Goal: Information Seeking & Learning: Learn about a topic

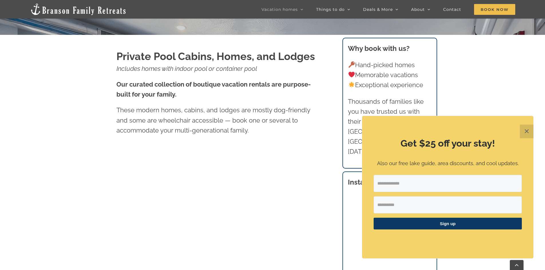
scroll to position [261, 0]
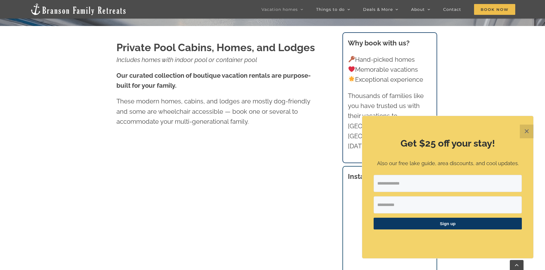
drag, startPoint x: 525, startPoint y: 130, endPoint x: 514, endPoint y: 131, distance: 10.9
click at [523, 130] on button "✕" at bounding box center [527, 132] width 14 height 14
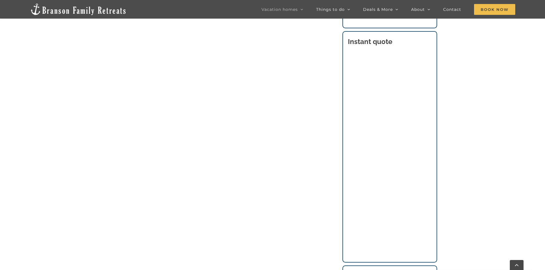
scroll to position [411, 0]
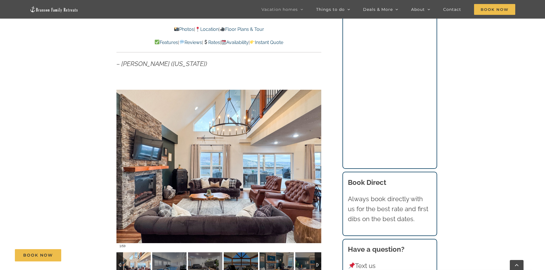
scroll to position [505, 0]
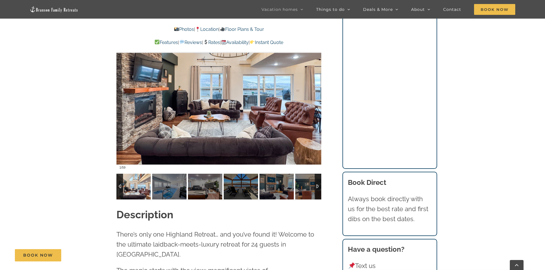
drag, startPoint x: 549, startPoint y: 14, endPoint x: 549, endPoint y: 47, distance: 32.6
click at [315, 87] on div at bounding box center [310, 87] width 18 height 35
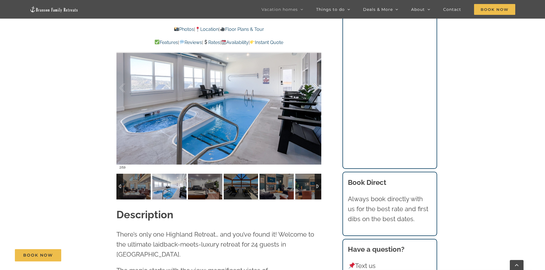
click at [315, 89] on div at bounding box center [310, 87] width 18 height 35
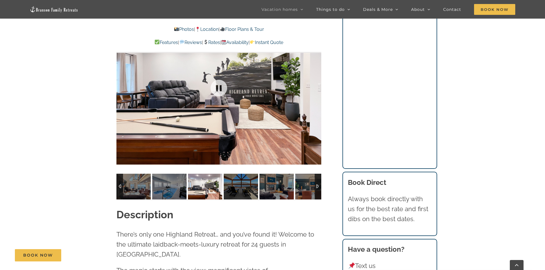
click at [315, 89] on div at bounding box center [218, 88] width 205 height 168
click at [316, 89] on div at bounding box center [310, 87] width 18 height 35
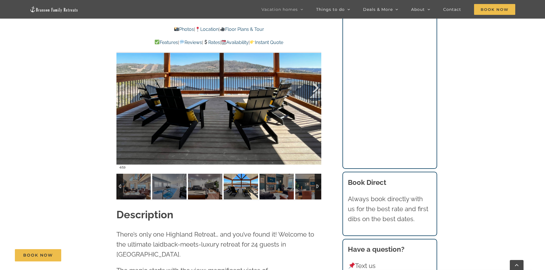
click at [316, 89] on div at bounding box center [310, 87] width 18 height 35
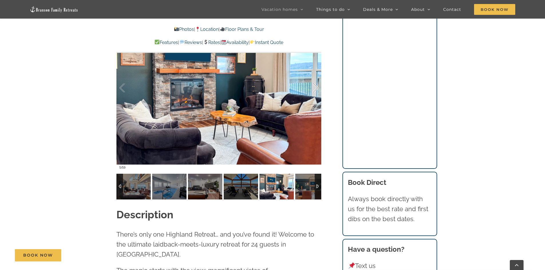
click at [316, 89] on div at bounding box center [310, 87] width 18 height 35
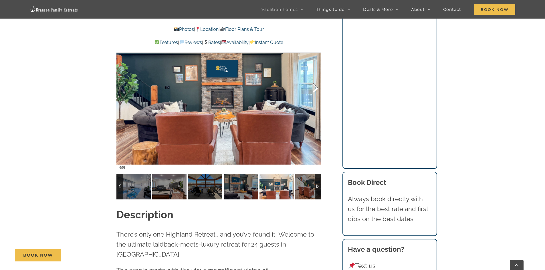
click at [316, 89] on div at bounding box center [310, 87] width 18 height 35
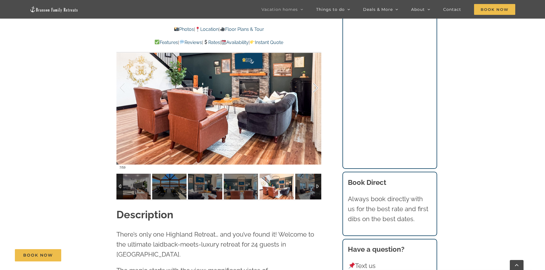
click at [316, 89] on div at bounding box center [310, 87] width 18 height 35
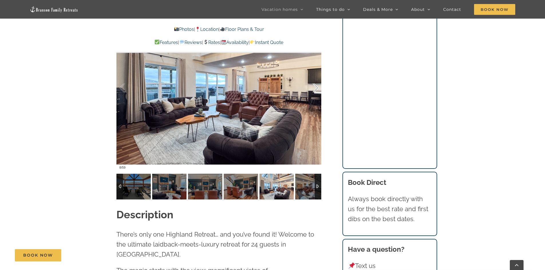
click at [316, 89] on div at bounding box center [310, 87] width 18 height 35
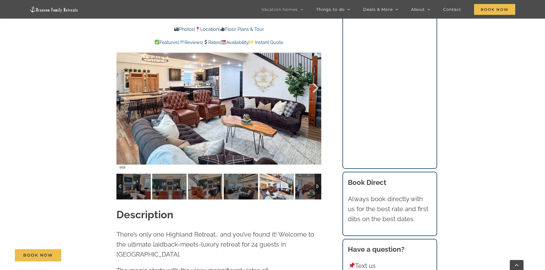
click at [316, 89] on div at bounding box center [310, 87] width 18 height 35
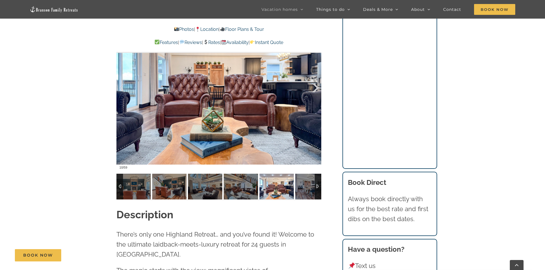
click at [316, 89] on div at bounding box center [310, 87] width 18 height 35
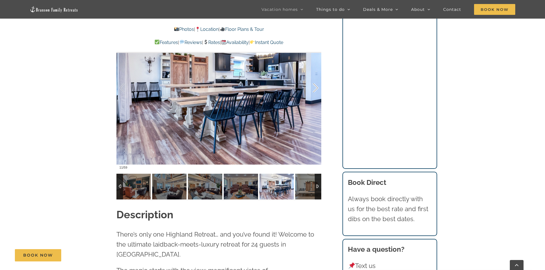
click at [315, 90] on div at bounding box center [310, 87] width 18 height 35
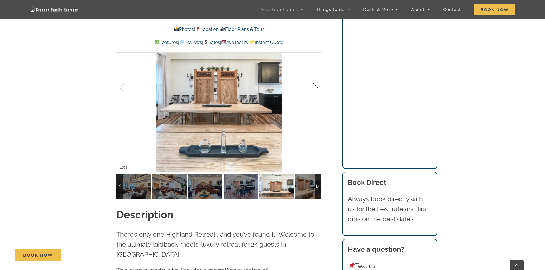
click at [315, 90] on div at bounding box center [310, 87] width 18 height 35
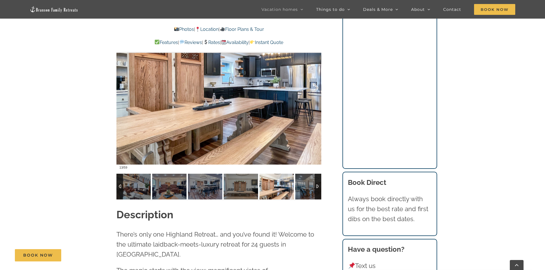
click at [315, 90] on div at bounding box center [310, 87] width 18 height 35
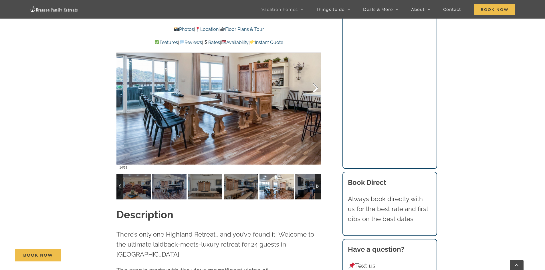
click at [315, 90] on div at bounding box center [310, 87] width 18 height 35
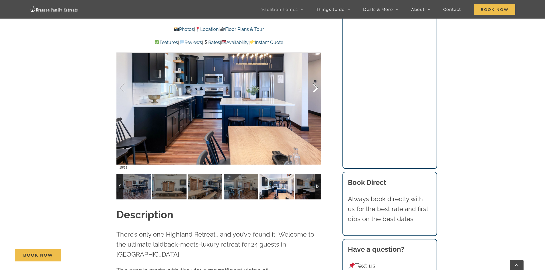
click at [315, 90] on div at bounding box center [310, 87] width 18 height 35
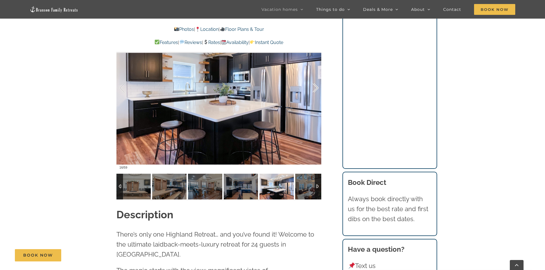
click at [315, 90] on div at bounding box center [310, 87] width 18 height 35
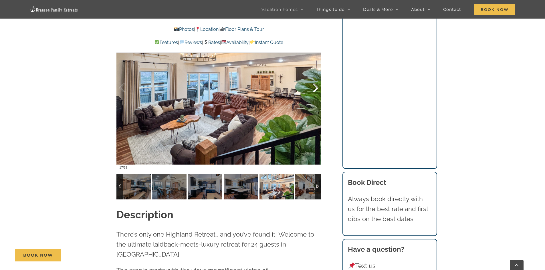
click at [315, 90] on div at bounding box center [310, 87] width 18 height 35
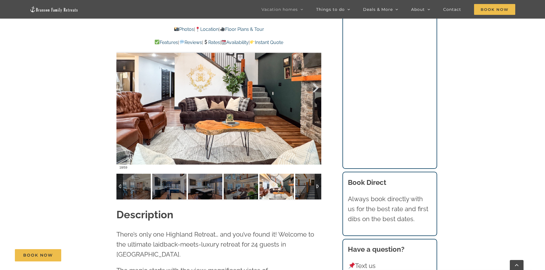
click at [315, 90] on div at bounding box center [310, 87] width 18 height 35
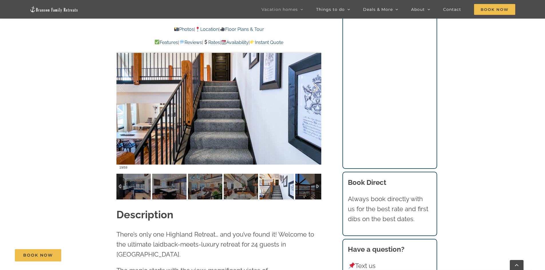
click at [315, 90] on div at bounding box center [310, 87] width 18 height 35
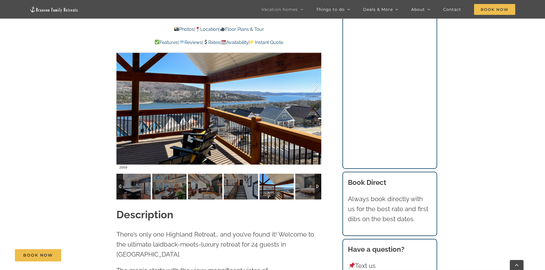
click at [315, 90] on div at bounding box center [310, 87] width 18 height 35
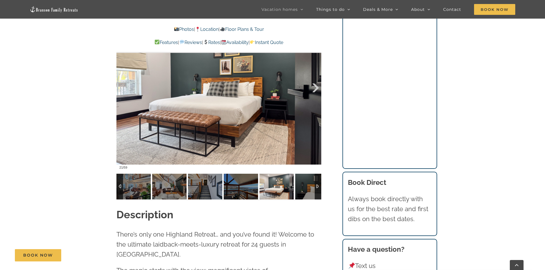
click at [315, 90] on div at bounding box center [310, 87] width 18 height 35
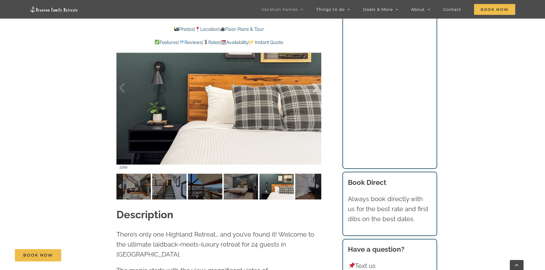
click at [315, 90] on div at bounding box center [310, 87] width 18 height 35
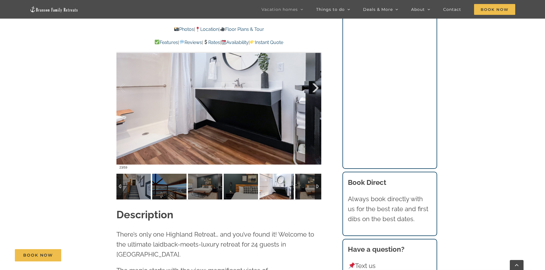
click at [316, 89] on div at bounding box center [310, 87] width 18 height 35
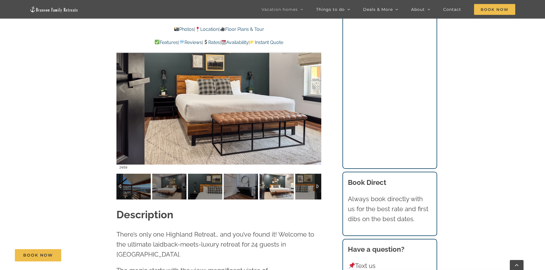
click at [316, 89] on div at bounding box center [310, 87] width 18 height 35
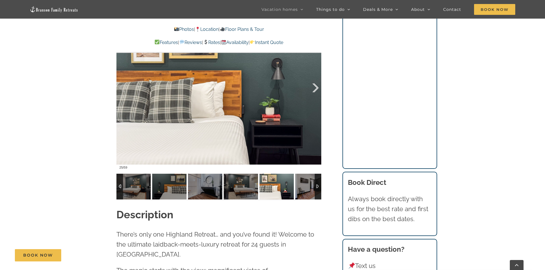
click at [316, 89] on div at bounding box center [310, 87] width 18 height 35
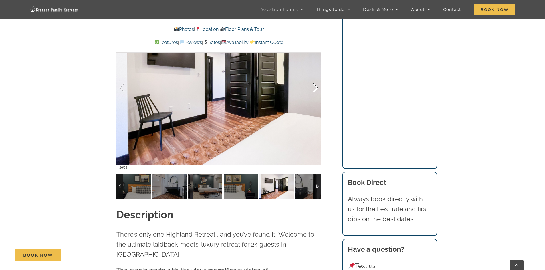
click at [316, 89] on div at bounding box center [310, 87] width 18 height 35
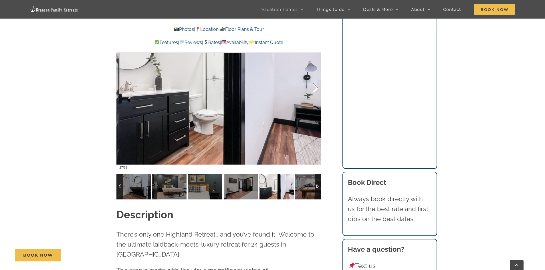
click at [316, 89] on div at bounding box center [310, 87] width 18 height 35
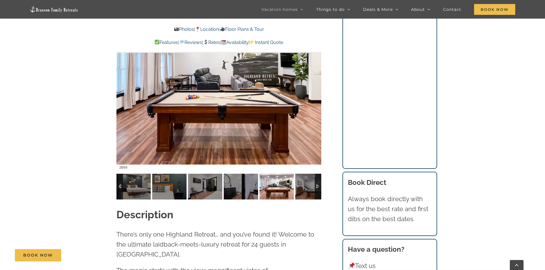
click at [316, 89] on div at bounding box center [310, 87] width 18 height 35
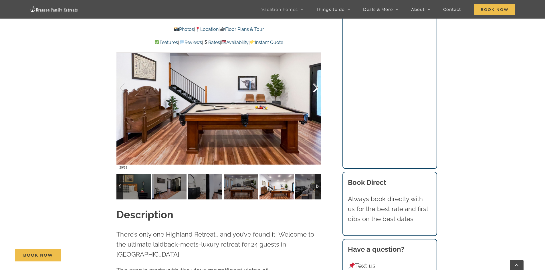
click at [316, 89] on div at bounding box center [310, 87] width 18 height 35
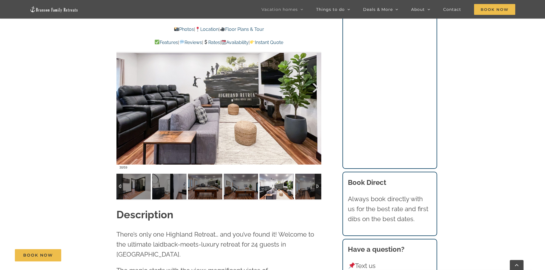
click at [316, 89] on div at bounding box center [310, 87] width 18 height 35
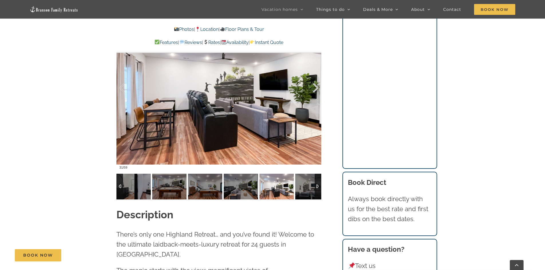
click at [316, 89] on div at bounding box center [310, 87] width 18 height 35
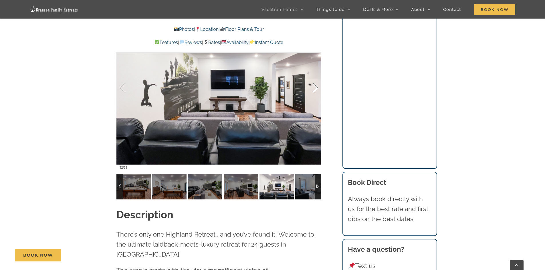
click at [316, 89] on div at bounding box center [310, 87] width 18 height 35
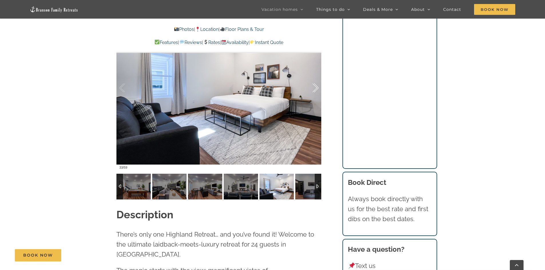
click at [316, 89] on div at bounding box center [310, 87] width 18 height 35
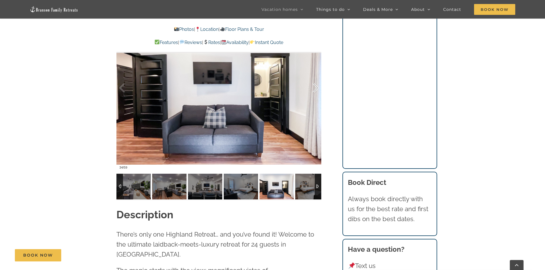
click at [316, 89] on div at bounding box center [310, 87] width 18 height 35
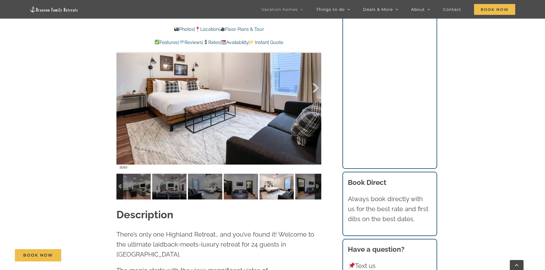
click at [316, 89] on div at bounding box center [310, 87] width 18 height 35
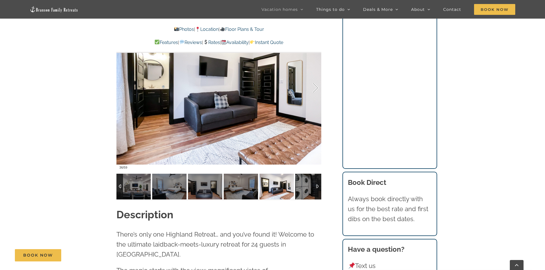
click at [316, 89] on div at bounding box center [310, 87] width 18 height 35
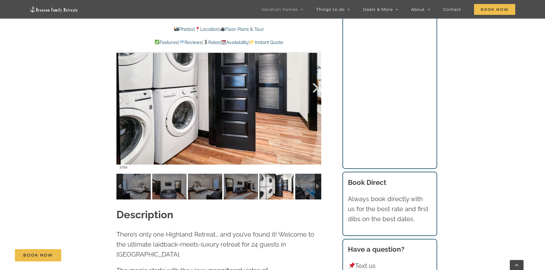
click at [316, 89] on div at bounding box center [310, 87] width 18 height 35
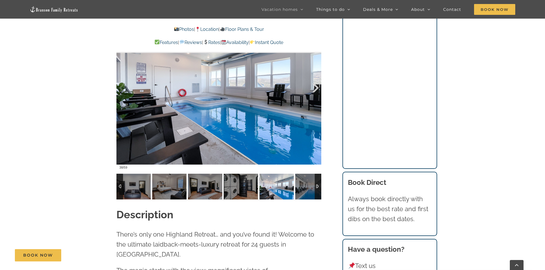
click at [316, 89] on div at bounding box center [310, 87] width 18 height 35
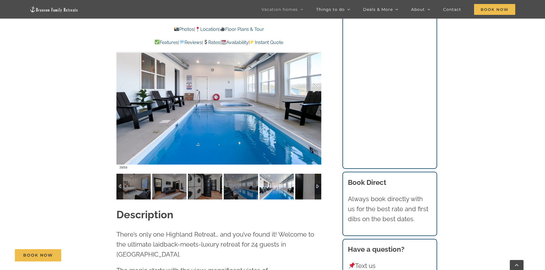
click at [316, 89] on div at bounding box center [310, 87] width 18 height 35
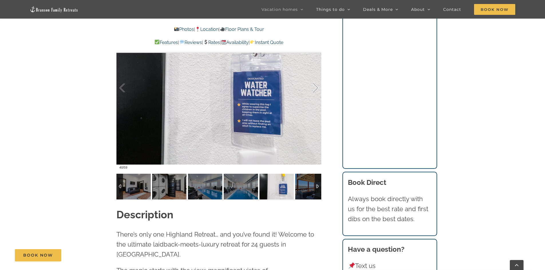
click at [316, 89] on div at bounding box center [310, 87] width 18 height 35
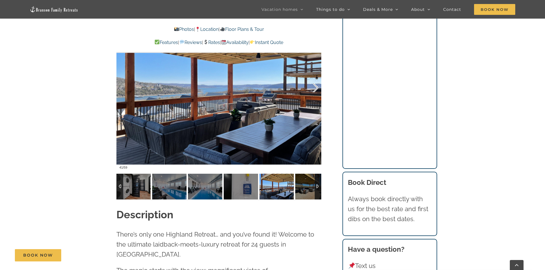
click at [316, 89] on div at bounding box center [310, 87] width 18 height 35
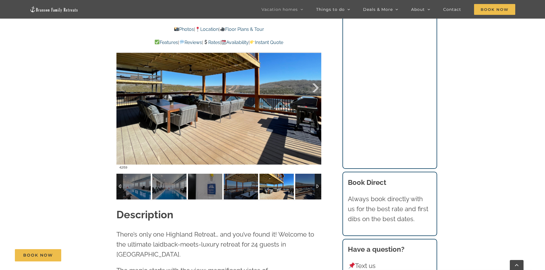
click at [316, 89] on div at bounding box center [310, 87] width 18 height 35
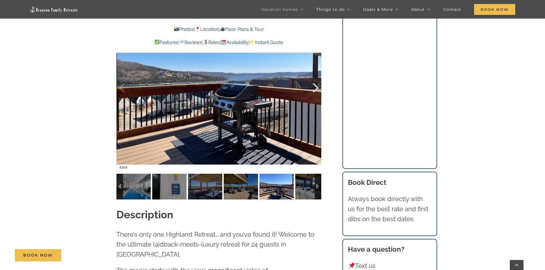
click at [316, 89] on div at bounding box center [310, 87] width 18 height 35
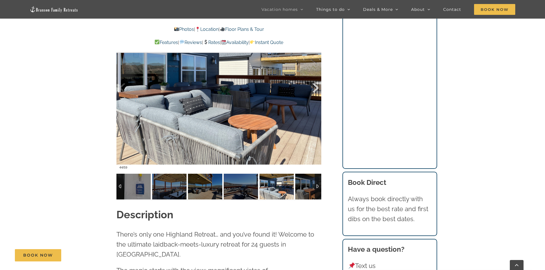
click at [316, 89] on div at bounding box center [310, 87] width 18 height 35
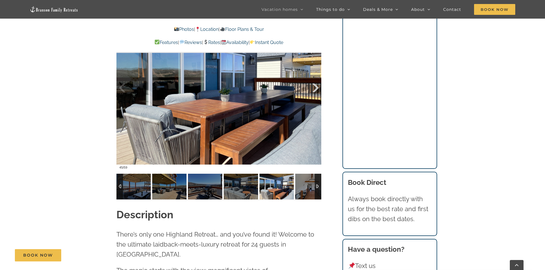
click at [316, 89] on div at bounding box center [310, 87] width 18 height 35
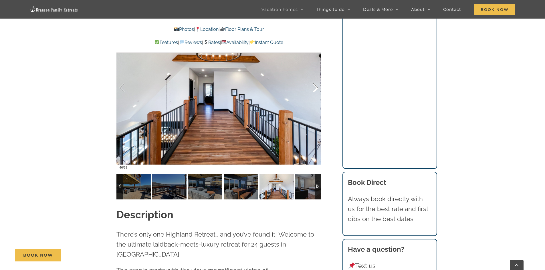
click at [316, 89] on div at bounding box center [310, 87] width 18 height 35
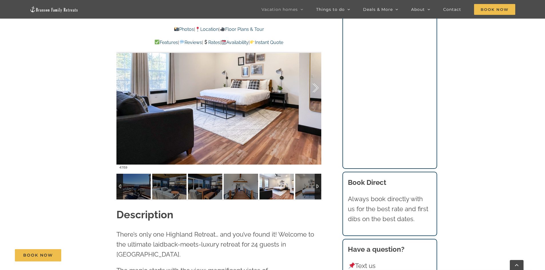
click at [316, 89] on div at bounding box center [310, 87] width 18 height 35
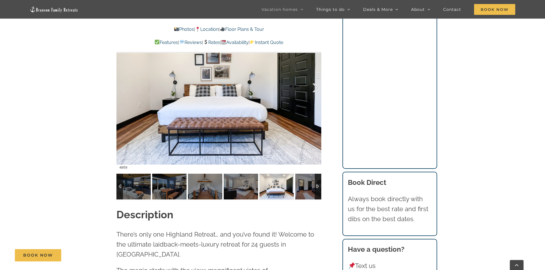
click at [316, 89] on div at bounding box center [310, 87] width 18 height 35
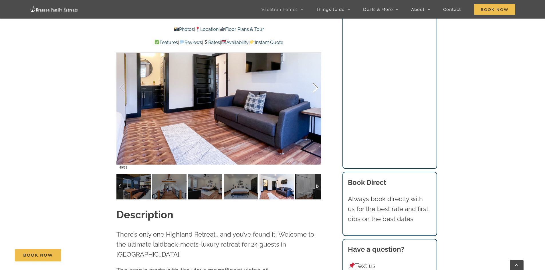
click at [316, 89] on div at bounding box center [310, 87] width 18 height 35
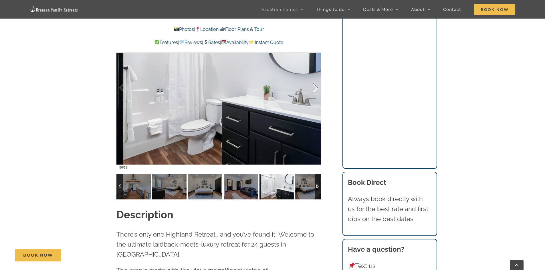
click at [316, 89] on div at bounding box center [310, 87] width 18 height 35
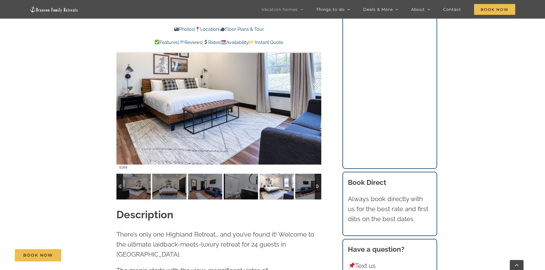
click at [316, 89] on div at bounding box center [310, 87] width 18 height 35
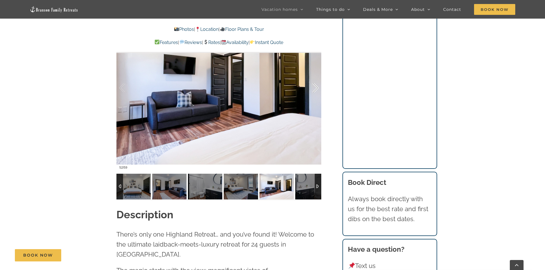
click at [316, 89] on div at bounding box center [310, 87] width 18 height 35
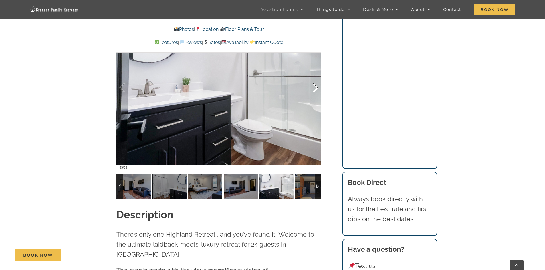
click at [316, 89] on div at bounding box center [310, 87] width 18 height 35
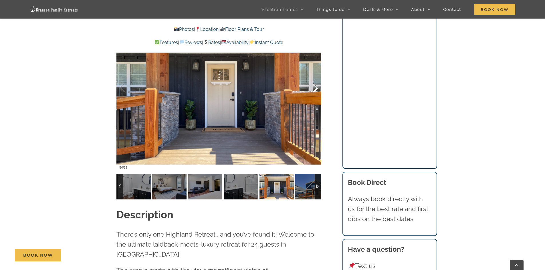
click at [316, 89] on div at bounding box center [310, 87] width 18 height 35
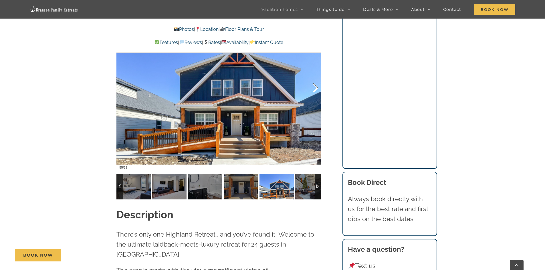
click at [316, 89] on div at bounding box center [310, 87] width 18 height 35
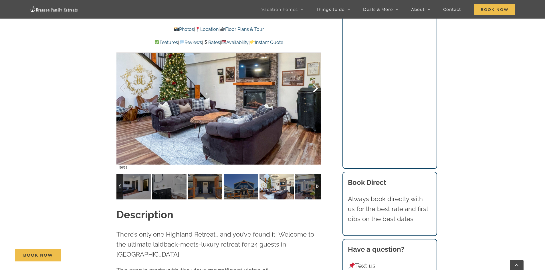
click at [316, 89] on div at bounding box center [310, 87] width 18 height 35
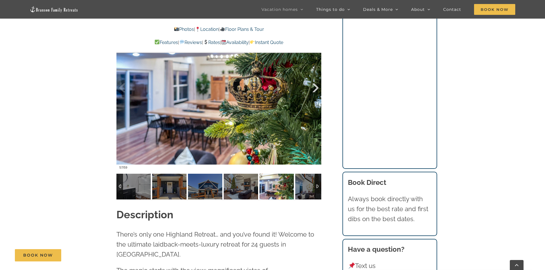
click at [316, 89] on div at bounding box center [310, 87] width 18 height 35
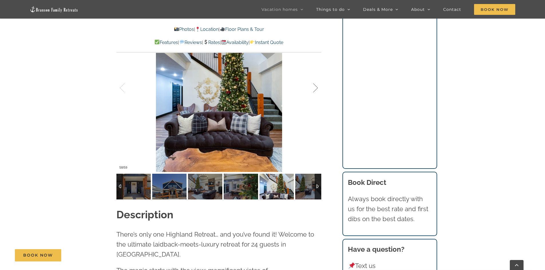
click at [316, 89] on div at bounding box center [310, 87] width 18 height 35
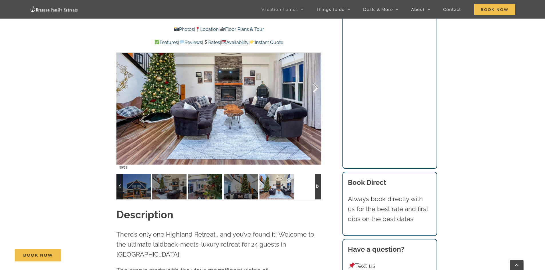
click at [316, 89] on div at bounding box center [310, 87] width 18 height 35
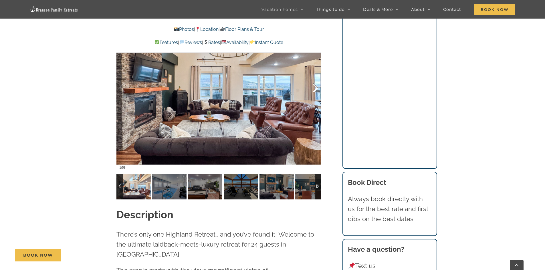
click at [316, 89] on div at bounding box center [310, 87] width 18 height 35
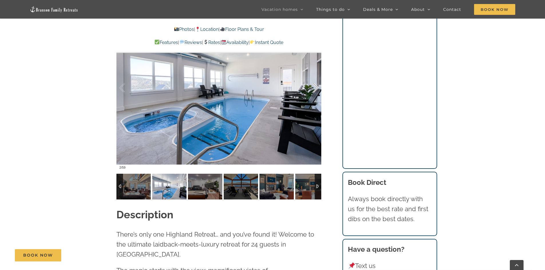
click at [316, 89] on div at bounding box center [310, 87] width 18 height 35
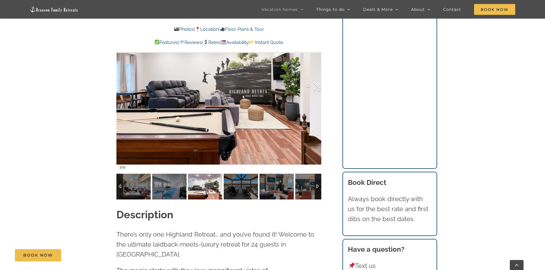
click at [316, 89] on div at bounding box center [310, 87] width 18 height 35
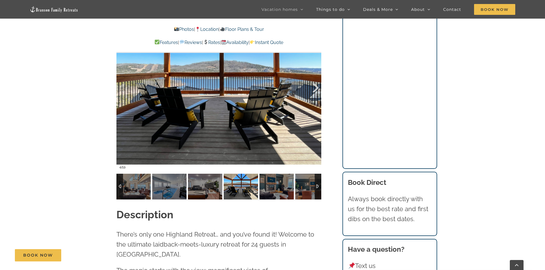
click at [316, 89] on div at bounding box center [310, 87] width 18 height 35
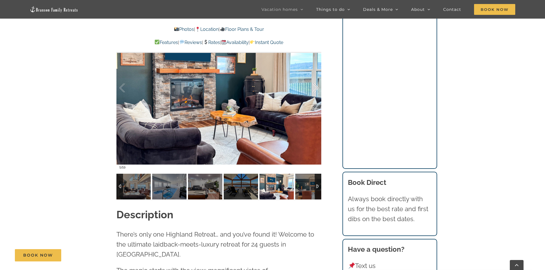
click at [316, 89] on div at bounding box center [310, 87] width 18 height 35
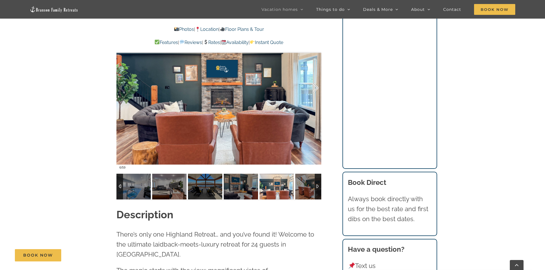
click at [316, 89] on div at bounding box center [310, 87] width 18 height 35
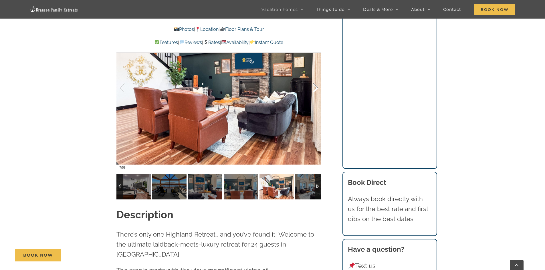
click at [316, 89] on div at bounding box center [310, 87] width 18 height 35
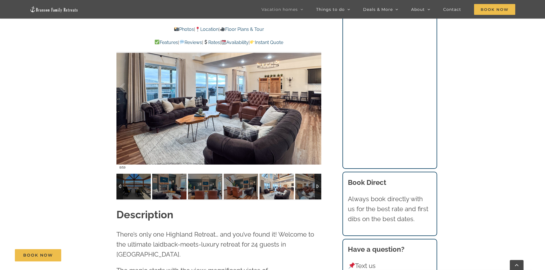
click at [255, 28] on link "Floor Plans & Tour" at bounding box center [242, 29] width 44 height 5
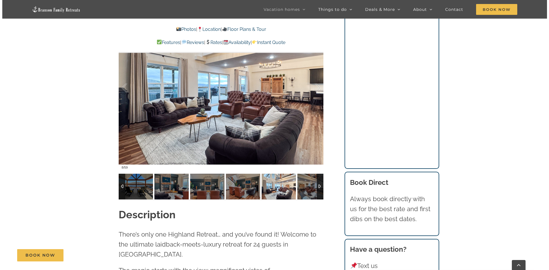
scroll to position [2626, 0]
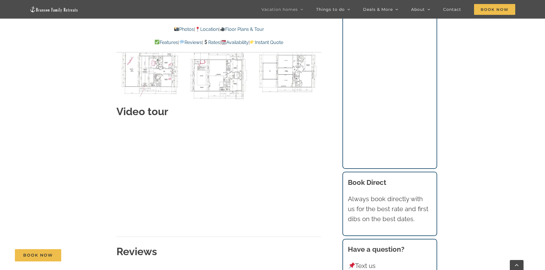
click at [210, 63] on img "00 Lower level 32 BC Plan as of 5-13-2021-2 copy" at bounding box center [219, 73] width 66 height 62
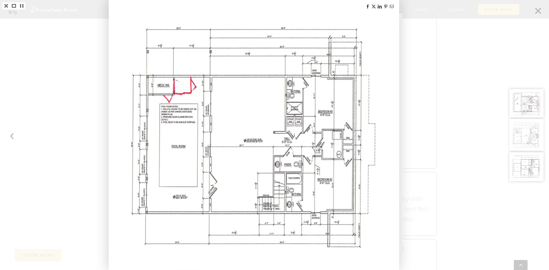
scroll to position [505, 0]
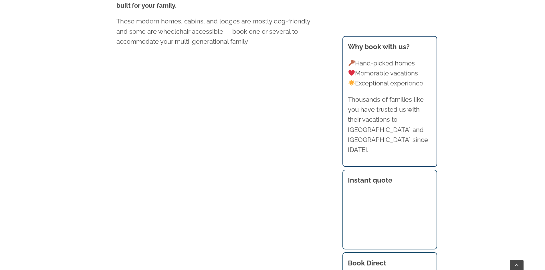
scroll to position [411, 0]
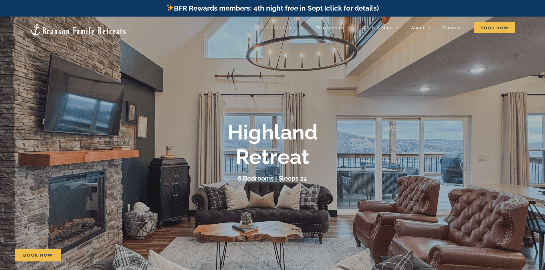
click at [184, 134] on div "Highland Retreat" at bounding box center [272, 144] width 229 height 49
click at [301, 216] on div at bounding box center [272, 152] width 545 height 270
click at [167, 169] on div "Highland Retreat" at bounding box center [272, 144] width 229 height 49
click at [307, 178] on h3 "6 Bedrooms | Sleeps 24" at bounding box center [273, 178] width 70 height 7
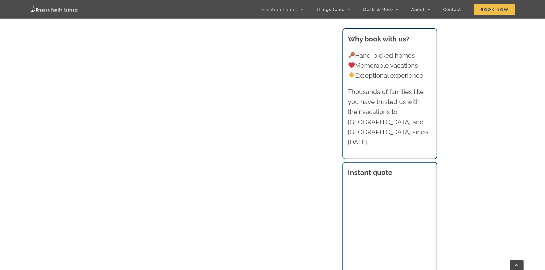
scroll to position [419, 0]
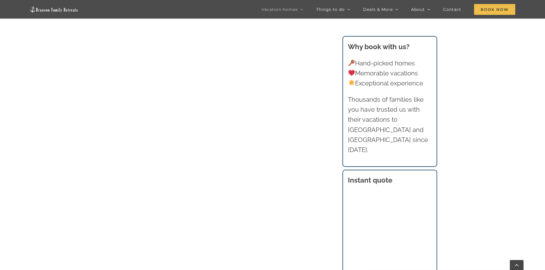
scroll to position [397, 0]
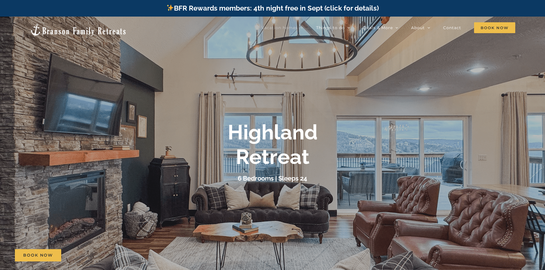
click at [265, 141] on b "Highland Retreat" at bounding box center [273, 144] width 90 height 49
drag, startPoint x: 272, startPoint y: 213, endPoint x: 237, endPoint y: 190, distance: 41.5
click at [240, 202] on div at bounding box center [272, 152] width 545 height 270
drag, startPoint x: 277, startPoint y: 178, endPoint x: 301, endPoint y: 182, distance: 24.5
click at [291, 184] on li "Highland Retreat 6 Bedrooms | Sleeps 24" at bounding box center [272, 152] width 545 height 270
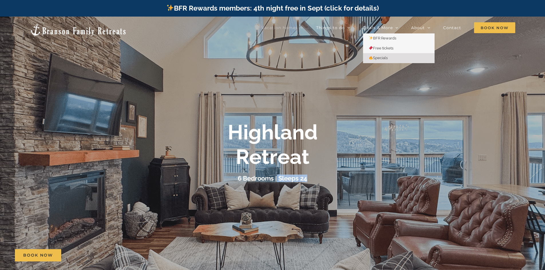
click at [384, 60] on span "Specials" at bounding box center [378, 58] width 19 height 4
